Goal: Navigation & Orientation: Find specific page/section

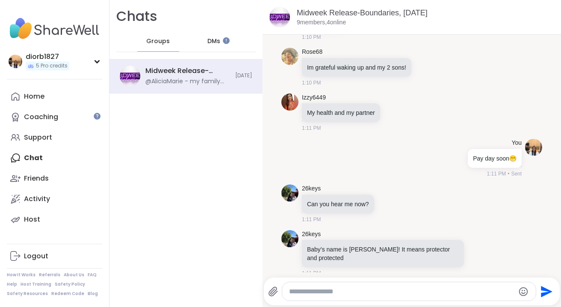
click at [63, 34] on img at bounding box center [54, 29] width 95 height 30
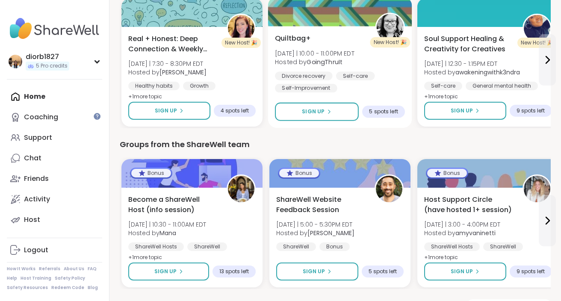
scroll to position [959, 0]
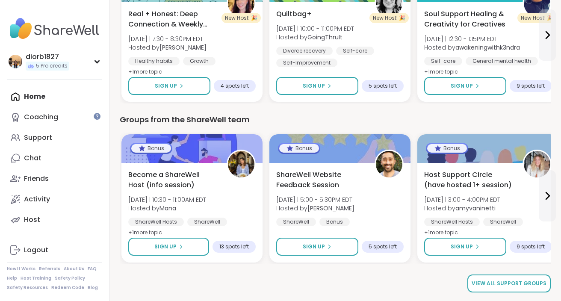
click at [488, 281] on span "View all support groups" at bounding box center [509, 284] width 75 height 8
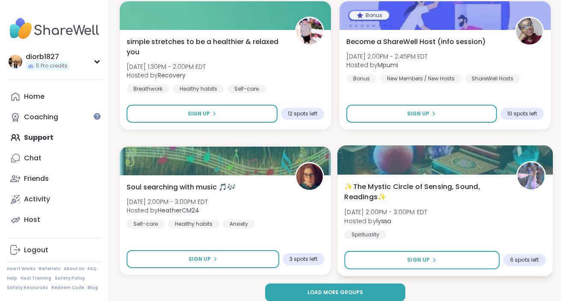
scroll to position [2515, 0]
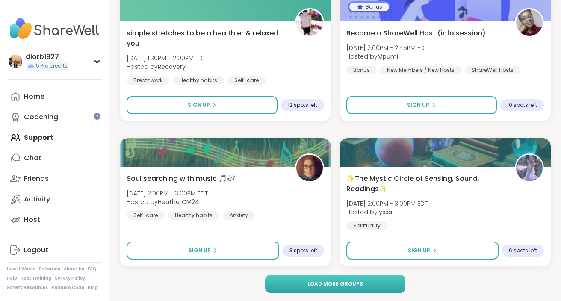
click at [349, 289] on button "Load more groups" at bounding box center [335, 284] width 140 height 18
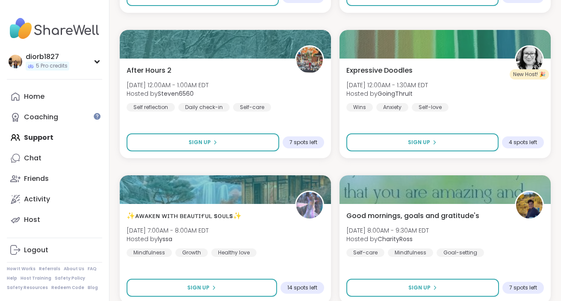
scroll to position [4596, 0]
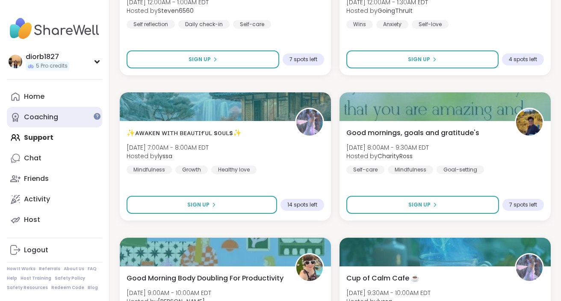
click at [41, 119] on div "Coaching" at bounding box center [41, 116] width 34 height 9
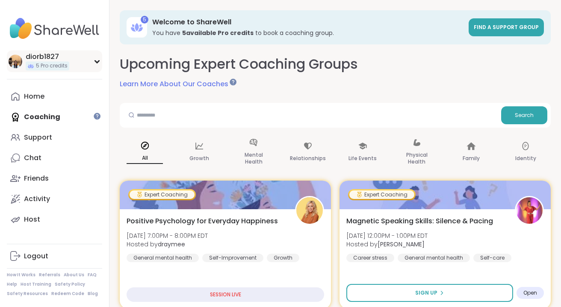
click at [101, 60] on div "diorb1827 5 Pro credits" at bounding box center [54, 61] width 95 height 22
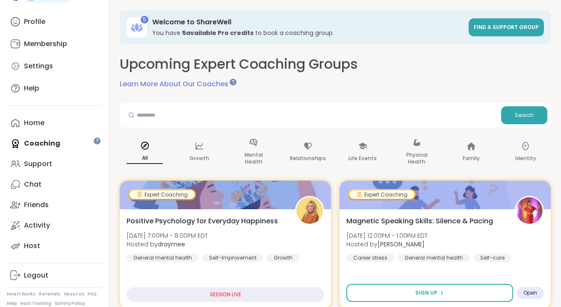
scroll to position [86, 0]
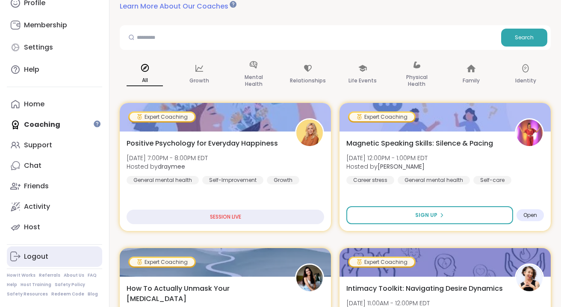
click at [42, 255] on div "Logout" at bounding box center [36, 256] width 24 height 9
